Goal: Information Seeking & Learning: Learn about a topic

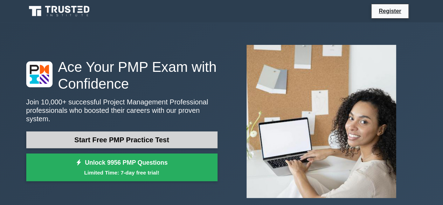
click at [126, 136] on link "Start Free PMP Practice Test" at bounding box center [121, 139] width 191 height 17
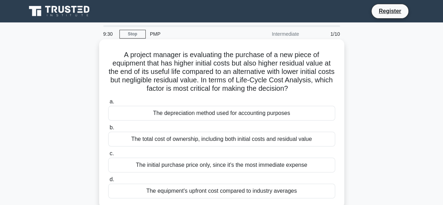
scroll to position [35, 0]
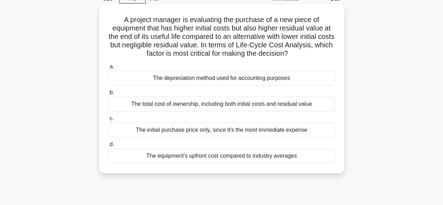
click at [206, 157] on div "The equipment's upfront cost compared to industry averages" at bounding box center [221, 156] width 227 height 15
click at [108, 147] on input "d. The equipment's upfront cost compared to industry averages" at bounding box center [108, 144] width 0 height 5
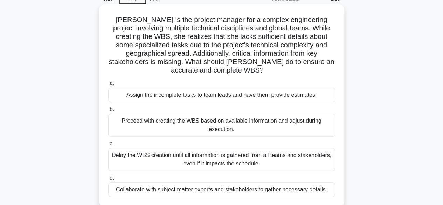
click at [194, 159] on div "Delay the WBS creation until all information is gathered from all teams and sta…" at bounding box center [221, 159] width 227 height 23
click at [108, 146] on input "[PERSON_NAME] the WBS creation until all information is gathered from all teams…" at bounding box center [108, 144] width 0 height 5
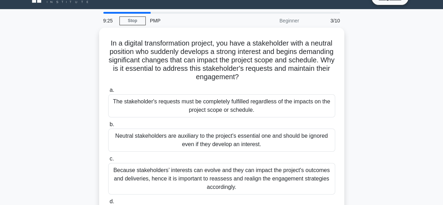
scroll to position [0, 0]
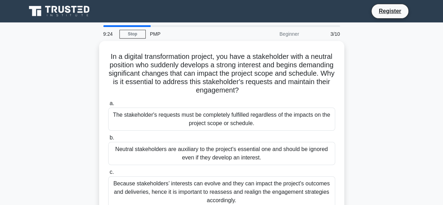
click at [194, 159] on div "Neutral stakeholders are auxiliary to the project's essential one and should be…" at bounding box center [221, 153] width 227 height 23
click at [108, 140] on input "b. Neutral stakeholders are auxiliary to the project's essential one and should…" at bounding box center [108, 138] width 0 height 5
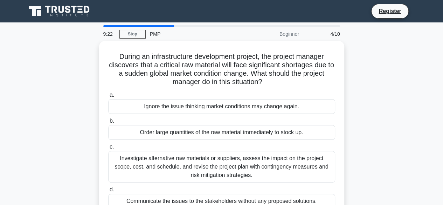
click at [194, 159] on div "Investigate alternative raw materials or suppliers, assess the impact on the pr…" at bounding box center [221, 167] width 227 height 32
click at [108, 149] on input "c. Investigate alternative raw materials or suppliers, assess the impact on the…" at bounding box center [108, 147] width 0 height 5
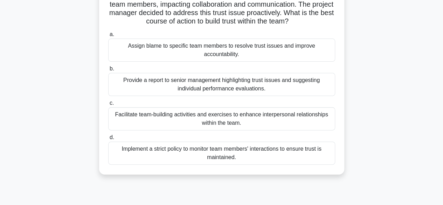
scroll to position [70, 0]
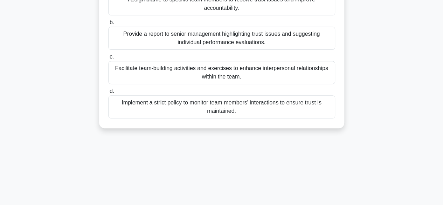
click at [194, 116] on div "Implement a strict policy to monitor team members' interactions to ensure trust…" at bounding box center [221, 106] width 227 height 23
click at [108, 94] on input "d. Implement a strict policy to monitor team members' interactions to ensure tr…" at bounding box center [108, 91] width 0 height 5
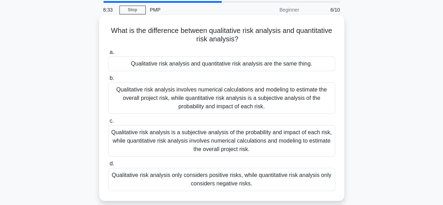
scroll to position [35, 0]
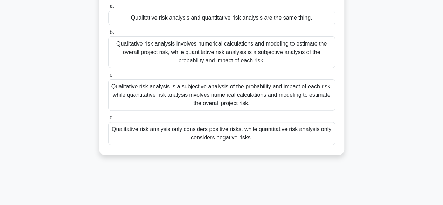
click at [270, 141] on div "Qualitative risk analysis only considers positive risks, while quantitative ris…" at bounding box center [221, 133] width 227 height 23
click at [108, 120] on input "d. Qualitative risk analysis only considers positive risks, while quantitative …" at bounding box center [108, 118] width 0 height 5
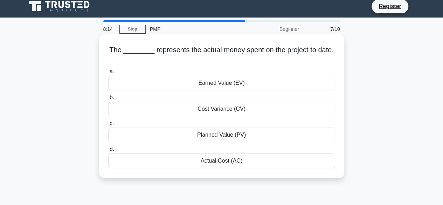
scroll to position [0, 0]
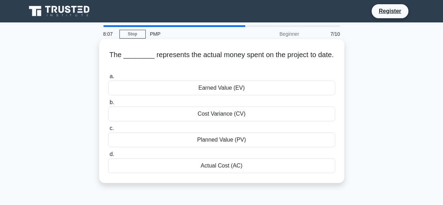
click at [241, 114] on div "Cost Variance (CV)" at bounding box center [221, 114] width 227 height 15
click at [108, 105] on input "b. Cost Variance (CV)" at bounding box center [108, 102] width 0 height 5
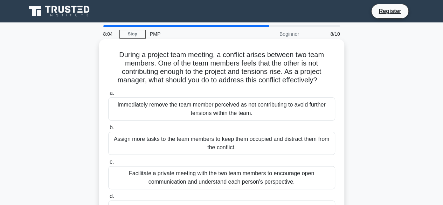
click at [265, 71] on h5 "During a project team meeting, a conflict arises between two team members. One …" at bounding box center [222, 67] width 229 height 34
click at [173, 61] on h5 "During a project team meeting, a conflict arises between two team members. One …" at bounding box center [222, 67] width 229 height 34
drag, startPoint x: 193, startPoint y: 134, endPoint x: 190, endPoint y: 131, distance: 4.5
click at [191, 134] on div "Assign more tasks to the team members to keep them occupied and distract them f…" at bounding box center [221, 143] width 227 height 23
click at [190, 131] on label "b. Assign more tasks to the team members to keep them occupied and distract the…" at bounding box center [221, 139] width 227 height 32
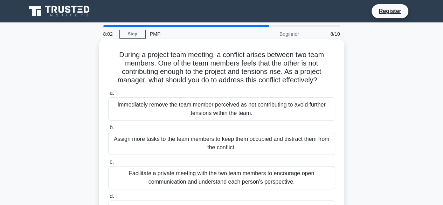
click at [108, 130] on input "b. Assign more tasks to the team members to keep them occupied and distract the…" at bounding box center [108, 127] width 0 height 5
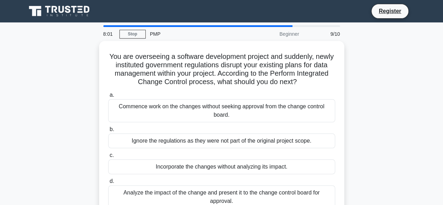
click at [190, 131] on label "b. Ignore the regulations as they were not part of the original project scope." at bounding box center [221, 136] width 227 height 23
click at [108, 131] on input "b. Ignore the regulations as they were not part of the original project scope." at bounding box center [108, 129] width 0 height 5
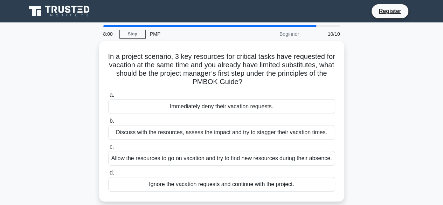
click at [190, 131] on div "Discuss with the resources, assess the impact and try to stagger their vacation…" at bounding box center [221, 132] width 227 height 15
click at [108, 123] on input "b. Discuss with the resources, assess the impact and try to stagger their vacat…" at bounding box center [108, 121] width 0 height 5
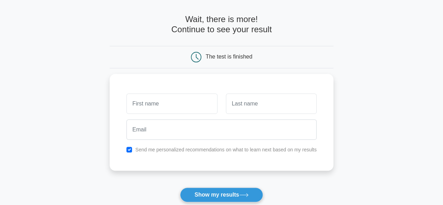
scroll to position [35, 0]
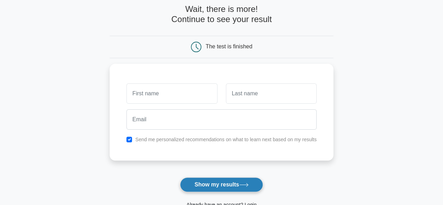
click at [205, 187] on button "Show my results" at bounding box center [221, 184] width 83 height 15
